Goal: Task Accomplishment & Management: Use online tool/utility

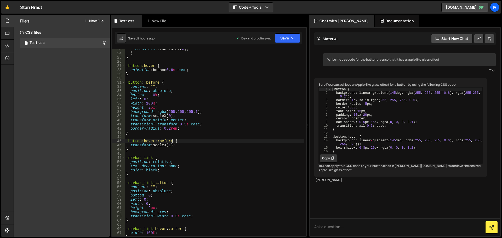
scroll to position [193, 0]
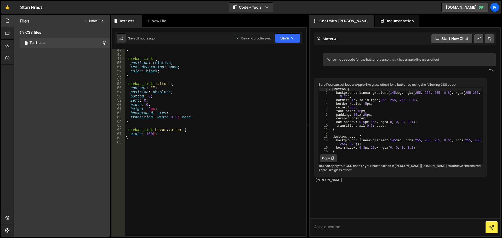
click at [175, 143] on div "} .navbar_link { position : relative ; text-decoration : none ; color : black ;…" at bounding box center [214, 145] width 179 height 195
click at [183, 131] on div "} .navbar_link { position : relative ; text-decoration : none ; color : black ;…" at bounding box center [214, 145] width 179 height 195
drag, startPoint x: 178, startPoint y: 148, endPoint x: 167, endPoint y: 95, distance: 54.7
click at [167, 95] on div "} .navbar_link { position : relative ; text-decoration : none ; color : black ;…" at bounding box center [214, 145] width 179 height 195
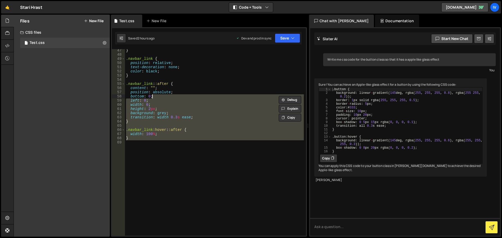
click at [167, 94] on div "} .navbar_link { position : relative ; text-decoration : none ; color : black ;…" at bounding box center [214, 145] width 179 height 195
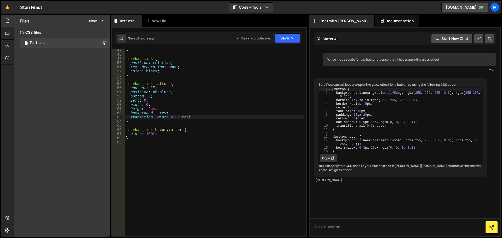
drag, startPoint x: 190, startPoint y: 116, endPoint x: 193, endPoint y: 110, distance: 6.9
click at [190, 116] on div "} .navbar_link { position : relative ; text-decoration : none ; color : black ;…" at bounding box center [214, 145] width 179 height 195
click at [192, 88] on div "} .navbar_link { position : relative ; text-decoration : none ; color : black ;…" at bounding box center [214, 145] width 179 height 195
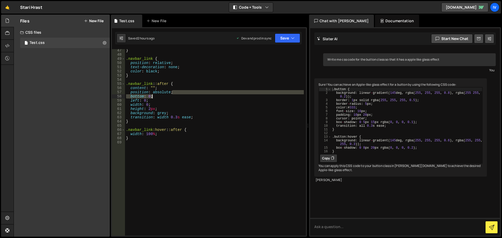
drag, startPoint x: 189, startPoint y: 92, endPoint x: 132, endPoint y: 95, distance: 57.1
click at [132, 95] on div "} .navbar_link { position : relative ; text-decoration : none ; color : black ;…" at bounding box center [214, 145] width 179 height 195
click at [132, 95] on div "} .navbar_link { position : relative ; text-decoration : none ; color : black ;…" at bounding box center [214, 142] width 179 height 187
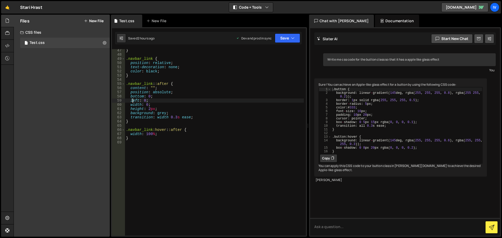
drag, startPoint x: 131, startPoint y: 102, endPoint x: 142, endPoint y: 102, distance: 10.7
click at [142, 102] on div "} .navbar_link { position : relative ; text-decoration : none ; color : black ;…" at bounding box center [214, 145] width 179 height 195
click at [142, 102] on div "} .navbar_link { position : relative ; text-decoration : none ; color : black ;…" at bounding box center [214, 142] width 179 height 187
drag, startPoint x: 130, startPoint y: 106, endPoint x: 145, endPoint y: 106, distance: 14.6
click at [145, 106] on div "} .navbar_link { position : relative ; text-decoration : none ; color : black ;…" at bounding box center [214, 145] width 179 height 195
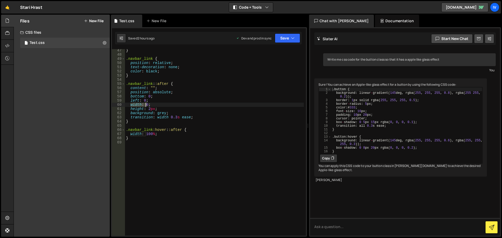
click at [145, 106] on div "} .navbar_link { position : relative ; text-decoration : none ; color : black ;…" at bounding box center [214, 142] width 179 height 187
drag, startPoint x: 159, startPoint y: 110, endPoint x: 146, endPoint y: 111, distance: 13.1
click at [146, 111] on div "} .navbar_link { position : relative ; text-decoration : none ; color : black ;…" at bounding box center [214, 145] width 179 height 195
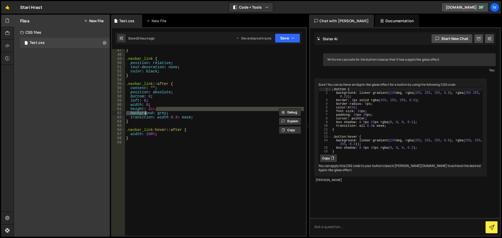
click at [146, 111] on div "} .navbar_link { position : relative ; text-decoration : none ; color : black ;…" at bounding box center [214, 142] width 179 height 187
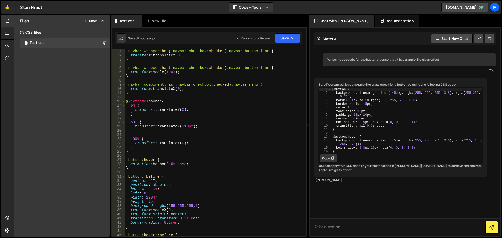
scroll to position [0, 0]
click at [156, 127] on div ".navbar_wrapper :has ( .navbar_checkbox :checked ) .navbar_button_line { transf…" at bounding box center [214, 146] width 179 height 195
drag, startPoint x: 182, startPoint y: 108, endPoint x: 160, endPoint y: 111, distance: 22.2
click at [160, 111] on div ".navbar_wrapper :has ( .navbar_checkbox :checked ) .navbar_button_line { transf…" at bounding box center [214, 146] width 179 height 195
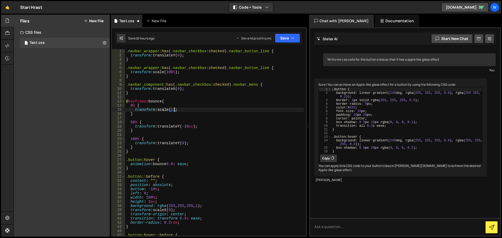
type textarea "}"
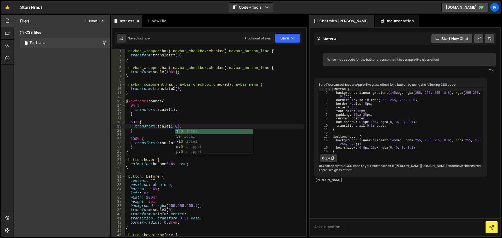
scroll to position [0, 4]
type textarea "}"
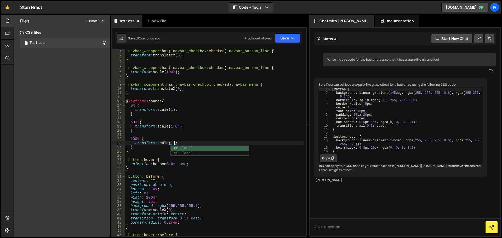
scroll to position [0, 3]
click at [189, 163] on div ".navbar_wrapper :has ( .navbar_checkbox :checked ) .navbar_button_line { transf…" at bounding box center [214, 146] width 179 height 195
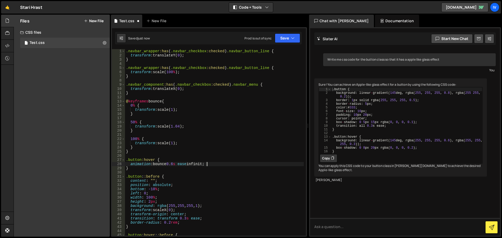
scroll to position [0, 5]
click at [175, 164] on div ".navbar_wrapper :has ( .navbar_checkbox :checked ) .navbar_button_line { transf…" at bounding box center [214, 146] width 179 height 195
type textarea "animation: bounce 1.5s ease infinite;"
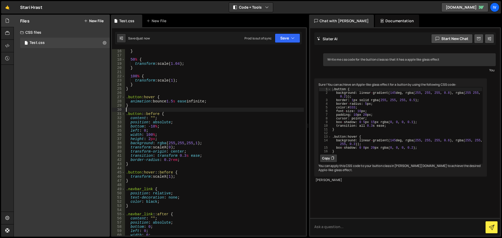
click at [175, 111] on div "} 50 % { transform : scale( 1.04 ) ; } 100 % { transform : scale( 1 ) ; } } .bu…" at bounding box center [214, 146] width 179 height 195
click at [176, 112] on div "} 50 % { transform : scale( 1.04 ) ; } 100 % { transform : scale( 1 ) ; } } .bu…" at bounding box center [214, 146] width 179 height 195
click at [175, 132] on div "} 50 % { transform : scale( 1.04 ) ; } 100 % { transform : scale( 1 ) ; } } .bu…" at bounding box center [214, 146] width 179 height 195
click at [163, 150] on div "} 50 % { transform : scale( 1.04 ) ; } 100 % { transform : scale( 1 ) ; } } .bu…" at bounding box center [214, 146] width 179 height 195
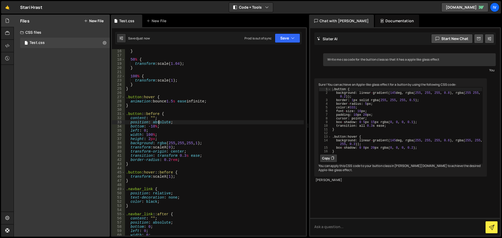
click at [158, 122] on div "} 50 % { transform : scale( 1.04 ) ; } 100 % { transform : scale( 1 ) ; } } .bu…" at bounding box center [214, 146] width 179 height 195
click at [146, 112] on div "} 50 % { transform : scale( 1.04 ) ; } 100 % { transform : scale( 1 ) ; } } .bu…" at bounding box center [214, 146] width 179 height 195
type textarea ".button::before {"
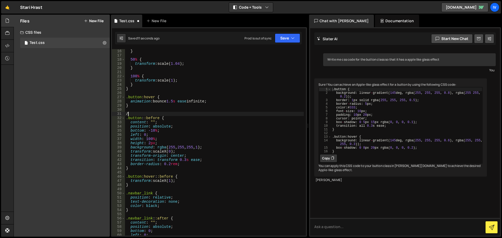
type textarea "/*"
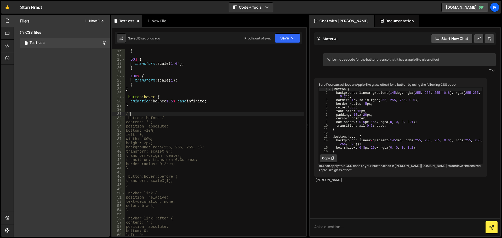
click at [160, 189] on div "} 50 % { transform : scale( 1.04 ) ; } 100 % { transform : scale( 1 ) ; } } .bu…" at bounding box center [214, 146] width 179 height 195
type textarea "*/"
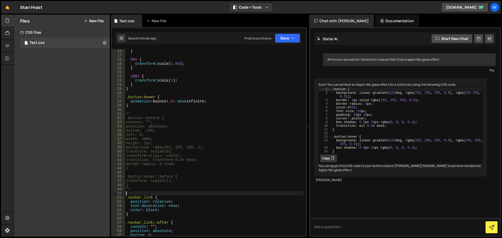
scroll to position [201, 0]
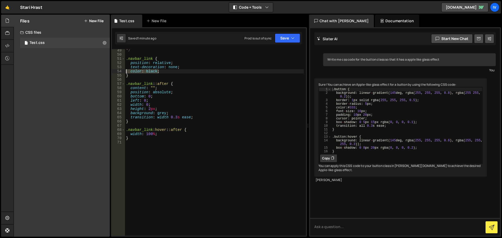
drag, startPoint x: 166, startPoint y: 71, endPoint x: 121, endPoint y: 70, distance: 45.5
click at [121, 70] on div "49 50 51 52 53 54 55 56 57 58 59 60 61 62 63 64 65 66 67 68 69 70 71 */ .navbar…" at bounding box center [209, 142] width 194 height 187
type textarea "color: black;"
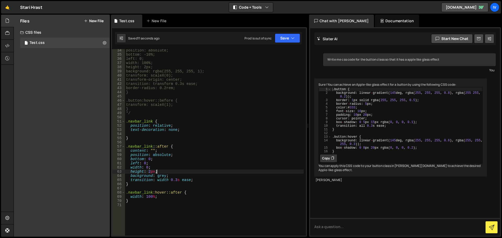
click at [160, 172] on div "position: absolute; bottom: -10%; left: 0; width: 100%; height: 2px; background…" at bounding box center [214, 145] width 179 height 195
click at [190, 172] on div "position: absolute; bottom: -10%; left: 0; width: 100%; height: 2px; background…" at bounding box center [214, 145] width 179 height 195
click at [192, 174] on div "position: absolute; bottom: -10%; left: 0; width: 100%; height: 2px; background…" at bounding box center [214, 145] width 179 height 195
click at [173, 174] on div "position: absolute; bottom: -10%; left: 0; width: 100%; height: 2px; background…" at bounding box center [214, 145] width 179 height 195
click at [164, 178] on div "position: absolute; bottom: -10%; left: 0; width: 100%; height: 2px; background…" at bounding box center [214, 145] width 179 height 195
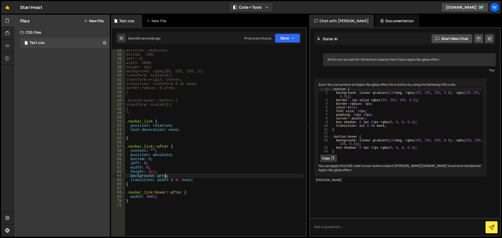
click at [165, 176] on div "position: absolute; bottom: -10%; left: 0; width: 100%; height: 2px; background…" at bounding box center [214, 145] width 179 height 195
paste textarea "#1e1a13"
drag, startPoint x: 196, startPoint y: 179, endPoint x: 126, endPoint y: 180, distance: 70.0
click at [126, 180] on div "position: absolute; bottom: -10%; left: 0; width: 100%; height: 2px; background…" at bounding box center [214, 145] width 179 height 195
click at [157, 181] on div "position: absolute; bottom: -10%; left: 0; width: 100%; height: 2px; background…" at bounding box center [214, 145] width 179 height 195
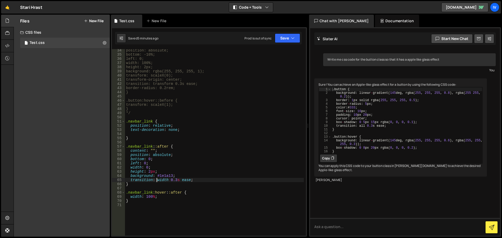
click at [157, 181] on div "position: absolute; bottom: -10%; left: 0; width: 100%; height: 2px; background…" at bounding box center [214, 145] width 179 height 195
click at [173, 175] on div "position: absolute; bottom: -10%; left: 0; width: 100%; height: 2px; background…" at bounding box center [214, 145] width 179 height 195
click at [146, 177] on div "position: absolute; bottom: -10%; left: 0; width: 100%; height: 2px; background…" at bounding box center [214, 145] width 179 height 195
click at [147, 171] on div "position: absolute; bottom: -10%; left: 0; width: 100%; height: 2px; background…" at bounding box center [214, 145] width 179 height 195
click at [150, 159] on div "position: absolute; bottom: -10%; left: 0; width: 100%; height: 2px; background…" at bounding box center [214, 145] width 179 height 195
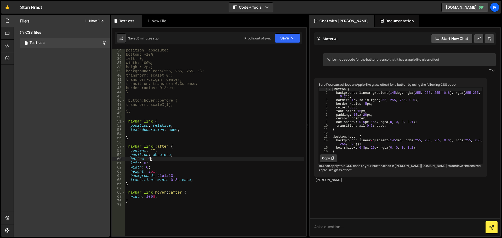
click at [164, 151] on div "position: absolute; bottom: -10%; left: 0; width: 100%; height: 2px; background…" at bounding box center [214, 145] width 179 height 195
click at [169, 148] on div "position: absolute; bottom: -10%; left: 0; width: 100%; height: 2px; background…" at bounding box center [214, 145] width 179 height 195
click at [180, 125] on div "position: absolute; bottom: -10%; left: 0; width: 100%; height: 2px; background…" at bounding box center [214, 145] width 179 height 195
click at [184, 131] on div "position: absolute; bottom: -10%; left: 0; width: 100%; height: 2px; background…" at bounding box center [214, 145] width 179 height 195
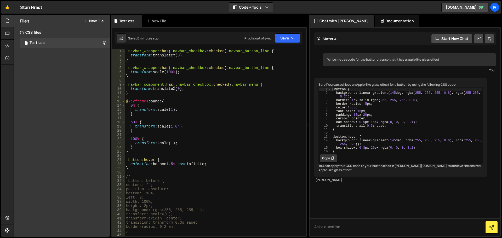
scroll to position [0, 0]
click at [176, 164] on div ".navbar_wrapper :has ( .navbar_checkbox :checked ) .navbar_button_line { transf…" at bounding box center [214, 146] width 179 height 195
click at [210, 163] on div ".navbar_wrapper :has ( .navbar_checkbox :checked ) .navbar_button_line { transf…" at bounding box center [214, 146] width 179 height 195
type textarea "animation: bounce 1.5s ease;"
click at [155, 157] on div ".navbar_wrapper :has ( .navbar_checkbox :checked ) .navbar_button_line { transf…" at bounding box center [214, 146] width 179 height 195
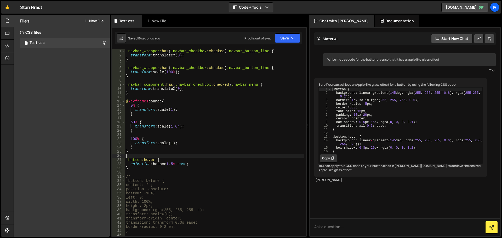
click at [168, 164] on div ".navbar_wrapper :has ( .navbar_checkbox :checked ) .navbar_button_line { transf…" at bounding box center [214, 146] width 179 height 195
click at [150, 165] on div ".navbar_wrapper :has ( .navbar_checkbox :checked ) .navbar_button_line { transf…" at bounding box center [214, 146] width 179 height 195
click at [182, 165] on div ".navbar_wrapper :has ( .navbar_checkbox :checked ) .navbar_button_line { transf…" at bounding box center [214, 146] width 179 height 195
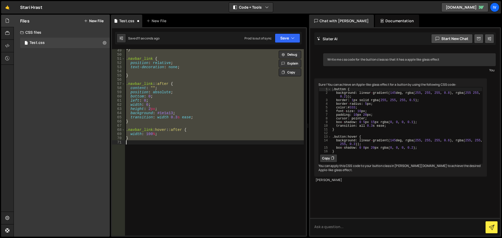
click at [201, 103] on div "*/ .navbar_link { position : relative ; text-decoration : none ; } .navbar_link…" at bounding box center [214, 142] width 179 height 187
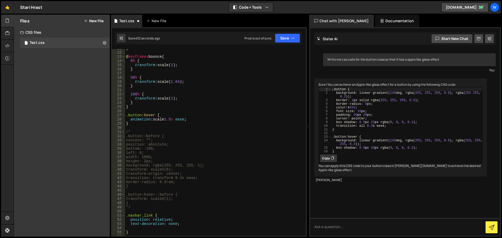
scroll to position [13, 0]
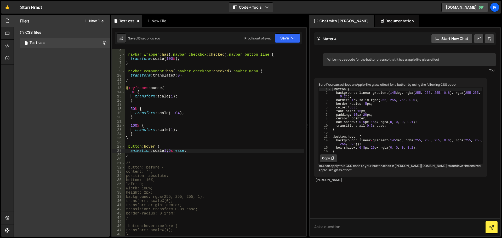
click at [166, 151] on div ".navbar_wrapper :has ( .navbar_checkbox :checked ) .navbar_button_line { transf…" at bounding box center [214, 145] width 179 height 195
click at [165, 151] on div ".navbar_wrapper :has ( .navbar_checkbox :checked ) .navbar_button_line { transf…" at bounding box center [214, 145] width 179 height 195
click at [252, 132] on div ".navbar_wrapper :has ( .navbar_checkbox :checked ) .navbar_button_line { transf…" at bounding box center [214, 145] width 179 height 195
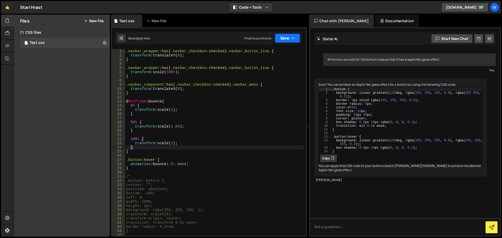
click at [283, 42] on button "Save" at bounding box center [287, 37] width 25 height 9
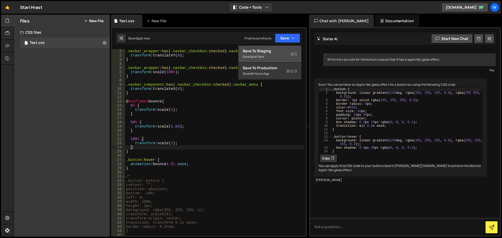
click at [274, 56] on div "Saved just now" at bounding box center [270, 57] width 54 height 6
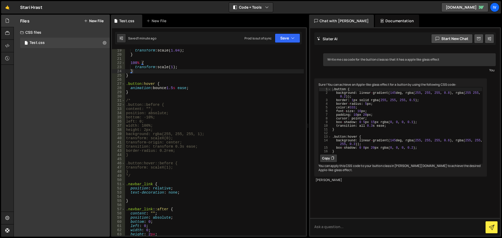
scroll to position [76, 0]
click at [147, 138] on div "transform : scale( 1.04 ) ; } 100 % { transform : scale( 1 ) ; } } .button :hov…" at bounding box center [214, 145] width 179 height 195
click at [147, 109] on div "transform : scale( 1.04 ) ; } 100 % { transform : scale( 1 ) ; } } .button :hov…" at bounding box center [214, 145] width 179 height 195
click at [162, 101] on div "transform : scale( 1.04 ) ; } 100 % { transform : scale( 1 ) ; } } .button :hov…" at bounding box center [214, 145] width 179 height 195
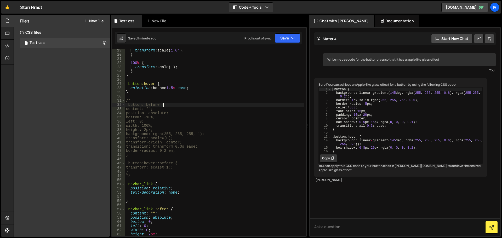
click at [180, 104] on div "transform : scale( 1.04 ) ; } 100 % { transform : scale( 1 ) ; } } .button :hov…" at bounding box center [214, 145] width 179 height 195
click at [177, 118] on div "transform : scale( 1.04 ) ; } 100 % { transform : scale( 1 ) ; } } .button :hov…" at bounding box center [214, 145] width 179 height 195
drag, startPoint x: 180, startPoint y: 169, endPoint x: 166, endPoint y: 166, distance: 14.3
click at [166, 166] on div "transform : scale( 1.04 ) ; } 100 % { transform : scale( 1 ) ; } } .button :hov…" at bounding box center [214, 145] width 179 height 195
click at [166, 166] on div "transform : scale( 1.04 ) ; } 100 % { transform : scale( 1 ) ; } } .button :hov…" at bounding box center [214, 142] width 179 height 187
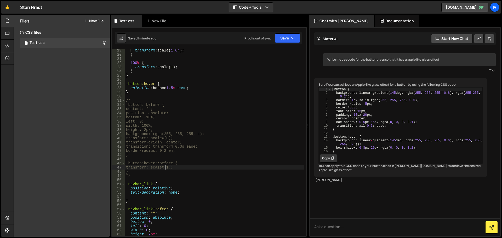
click at [182, 164] on div "transform : scale( 1.04 ) ; } 100 % { transform : scale( 1 ) ; } } .button :hov…" at bounding box center [214, 145] width 179 height 195
click at [199, 164] on div "transform : scale( 1.04 ) ; } 100 % { transform : scale( 1 ) ; } } .button :hov…" at bounding box center [214, 145] width 179 height 195
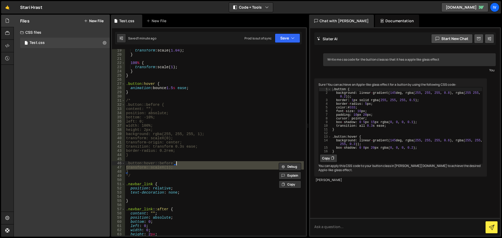
click at [199, 164] on div "transform : scale( 1.04 ) ; } 100 % { transform : scale( 1 ) ; } } .button :hov…" at bounding box center [214, 142] width 179 height 187
type textarea ".button:hover::before {"
